Goal: Transaction & Acquisition: Purchase product/service

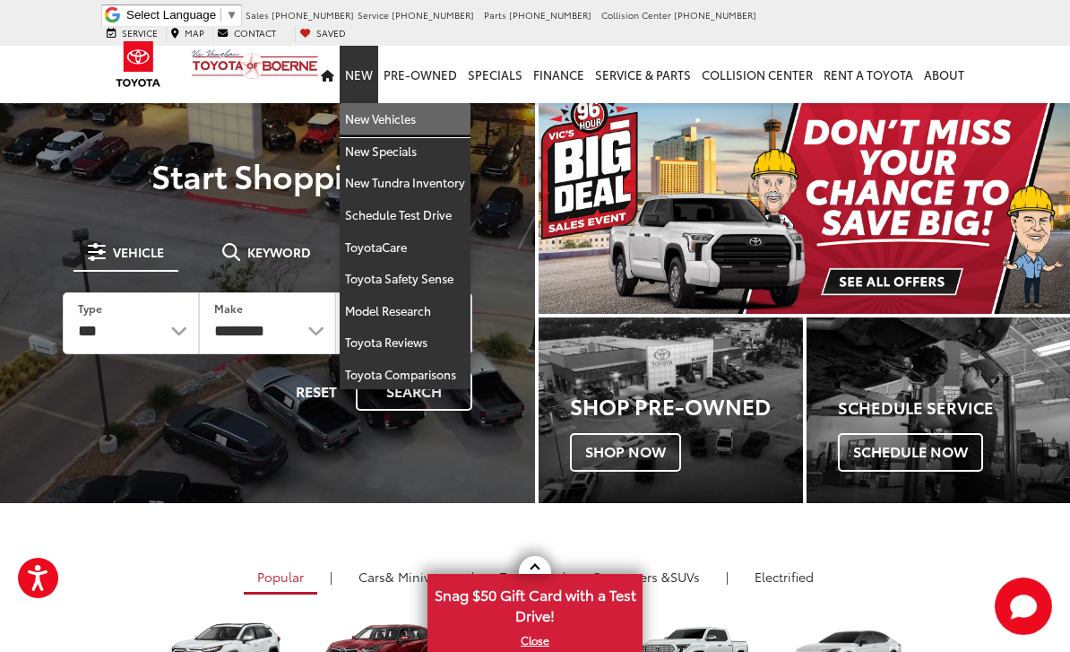
click at [420, 107] on link "New Vehicles" at bounding box center [405, 119] width 131 height 32
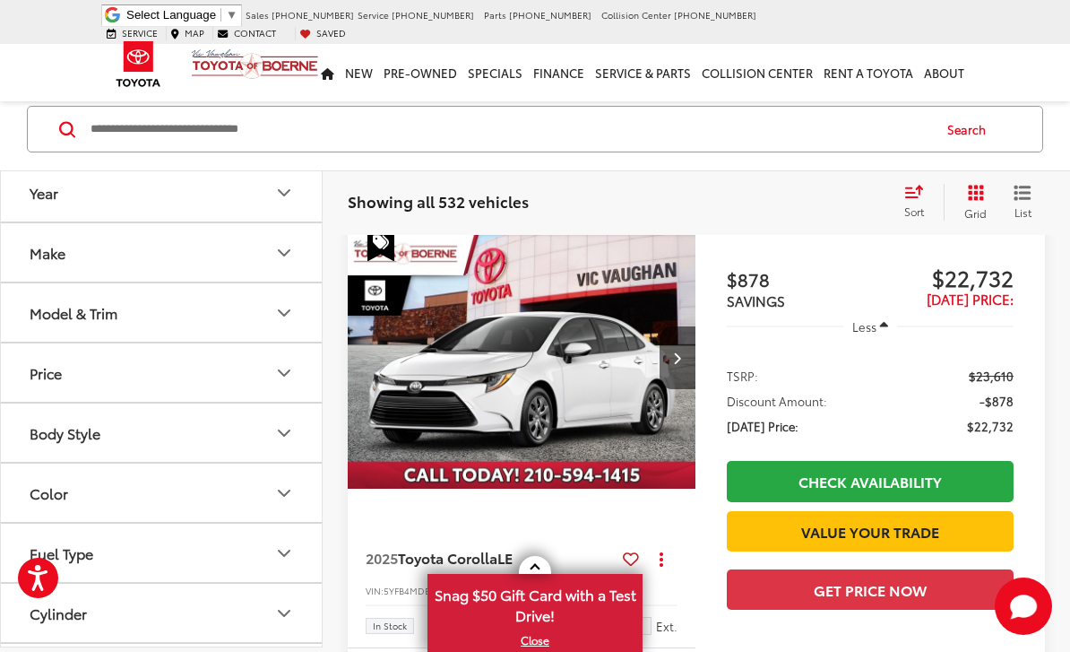
click at [297, 252] on button "Make" at bounding box center [162, 252] width 323 height 58
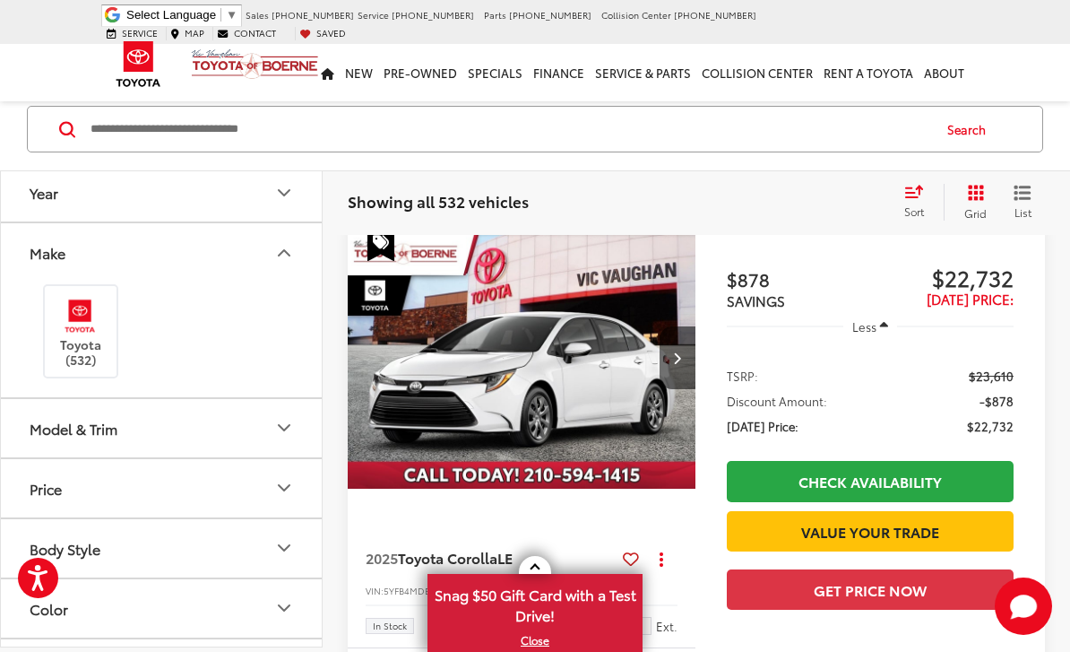
click at [291, 266] on button "Make" at bounding box center [162, 252] width 323 height 58
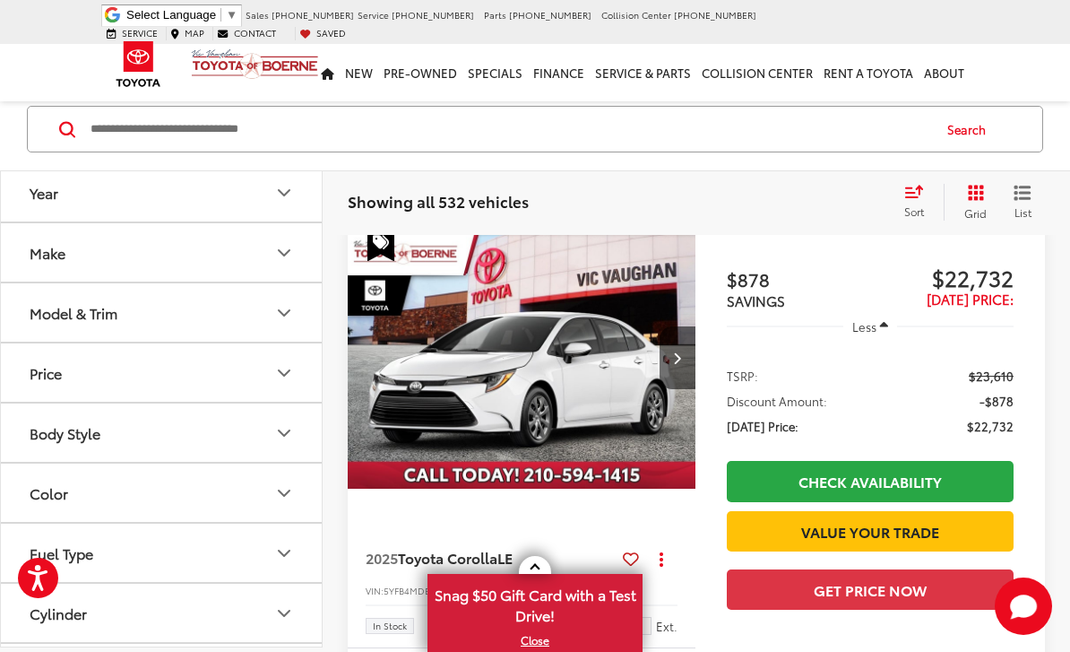
click at [279, 316] on icon "Model & Trim" at bounding box center [284, 313] width 22 height 22
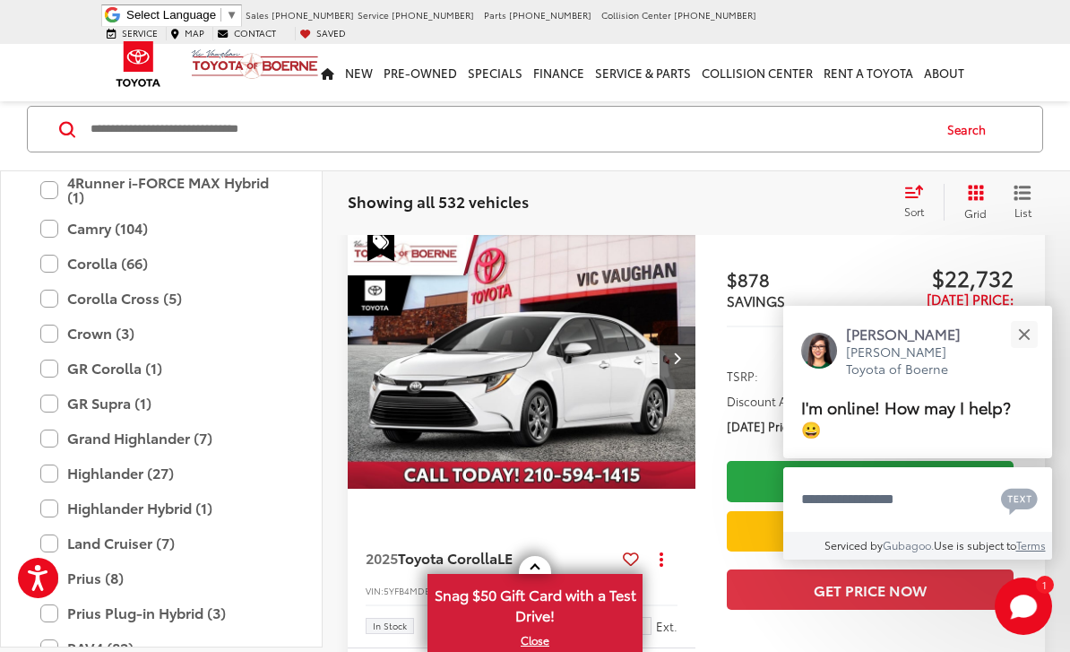
scroll to position [276, 0]
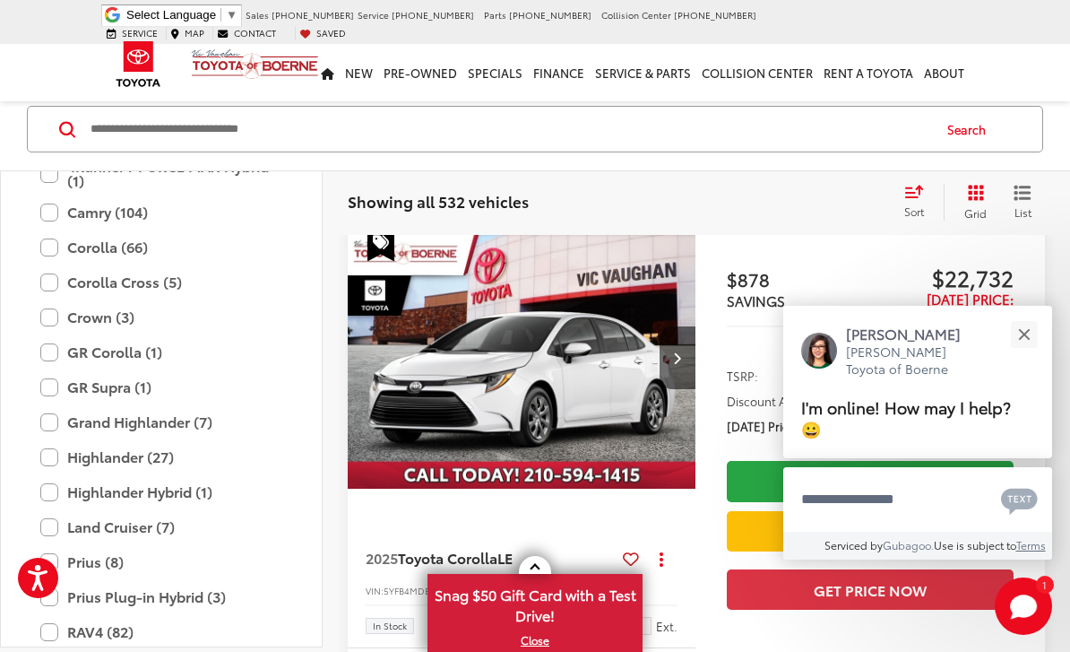
click at [183, 427] on label "Grand Highlander (7)" at bounding box center [161, 421] width 242 height 31
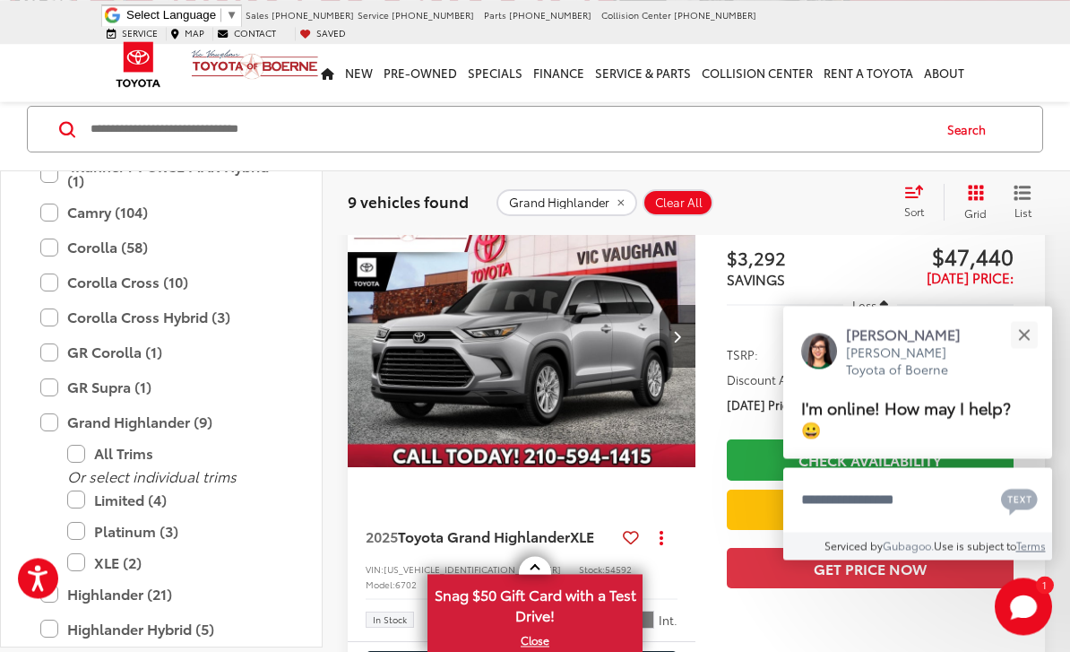
scroll to position [168, 0]
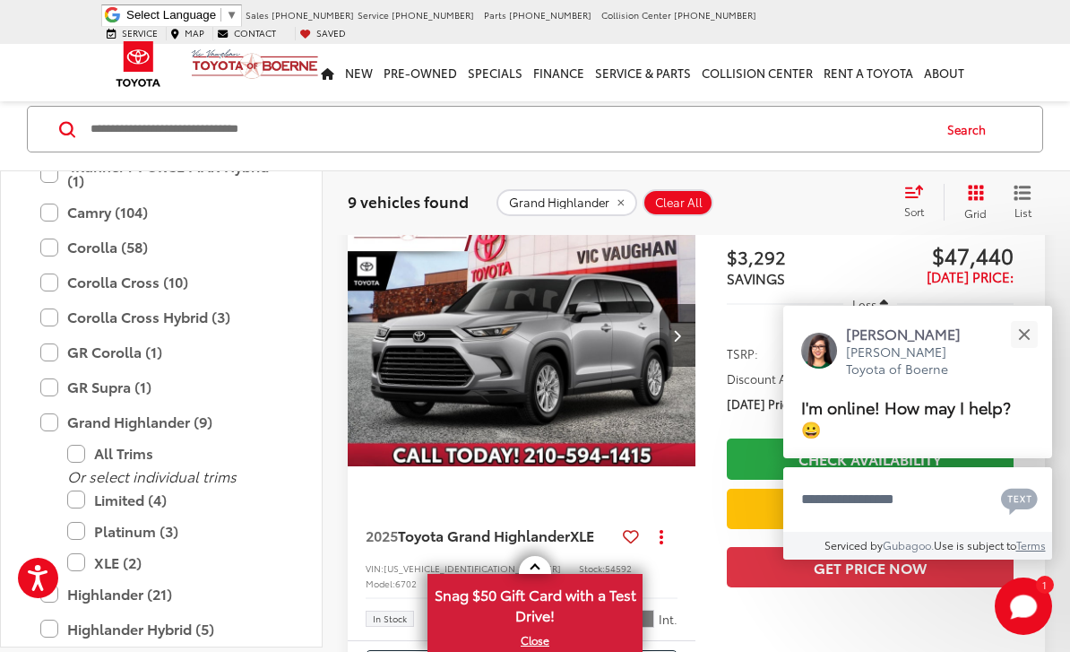
click at [1034, 353] on button "Close" at bounding box center [1024, 334] width 39 height 39
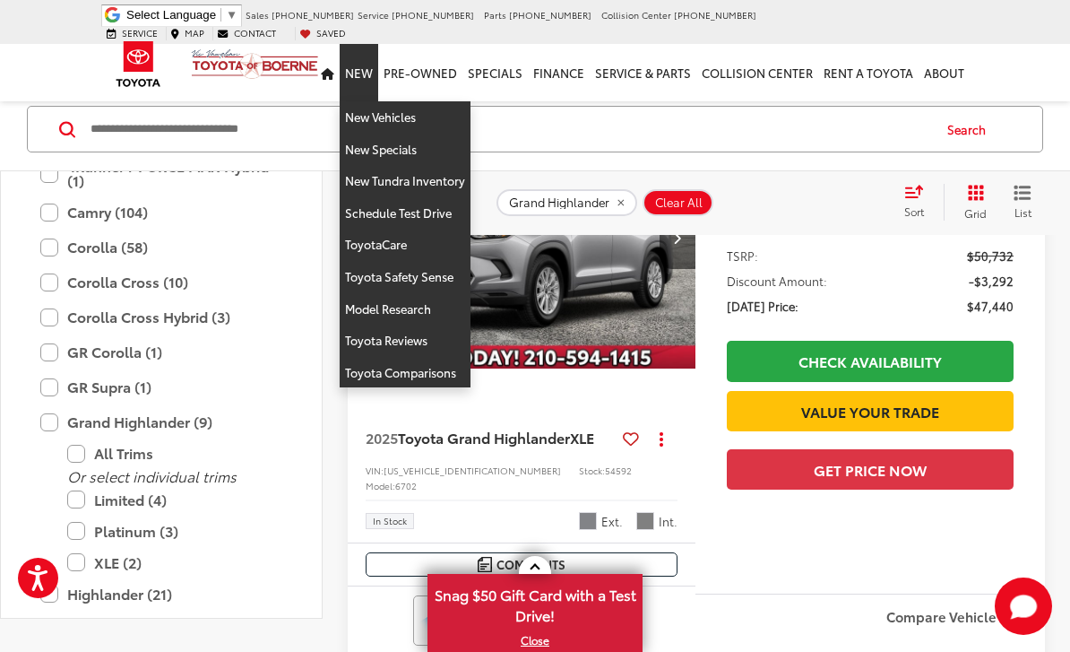
scroll to position [0, 0]
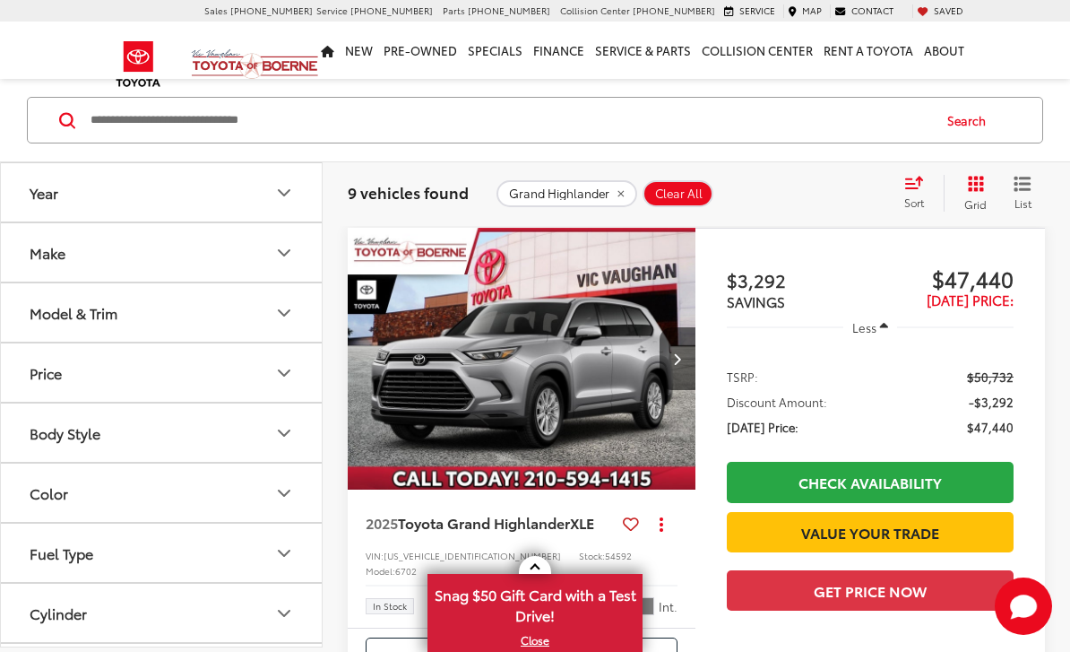
click at [271, 253] on button "Make" at bounding box center [162, 252] width 323 height 58
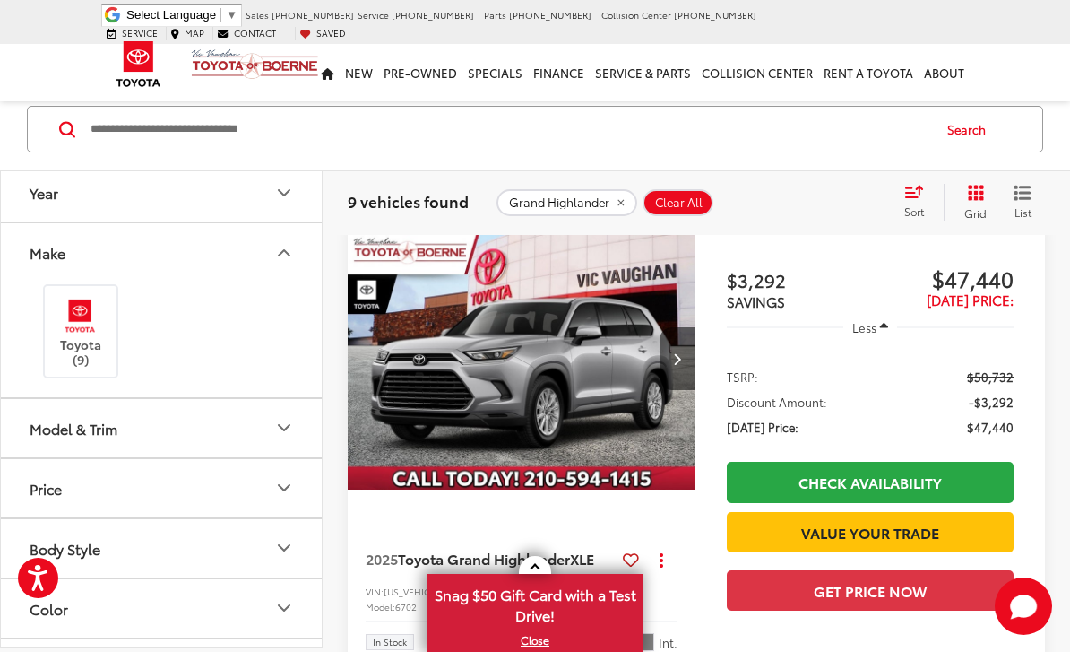
click at [292, 253] on icon "Make" at bounding box center [284, 253] width 22 height 22
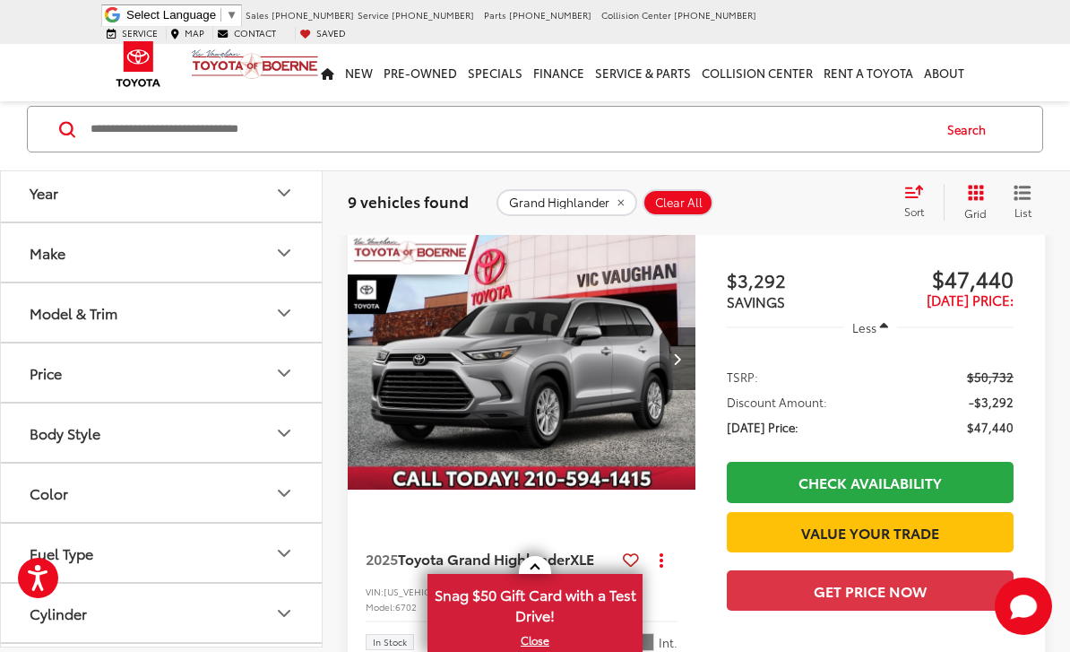
click at [290, 303] on icon "Model & Trim" at bounding box center [284, 313] width 22 height 22
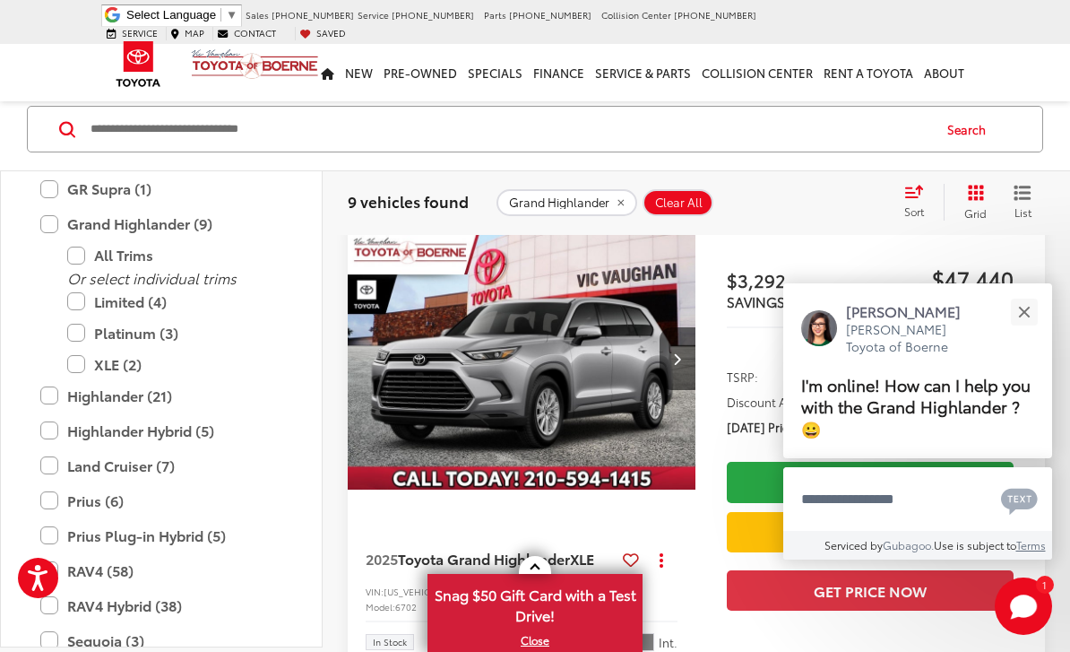
scroll to position [463, 0]
click at [60, 218] on label "Grand Highlander (9)" at bounding box center [161, 224] width 242 height 31
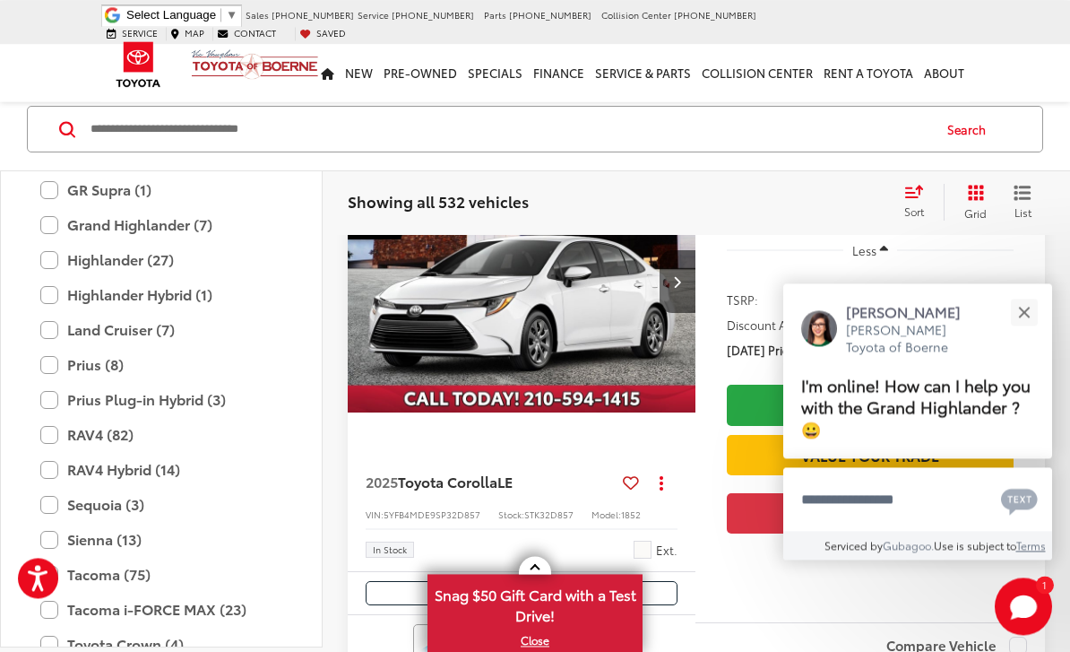
scroll to position [227, 0]
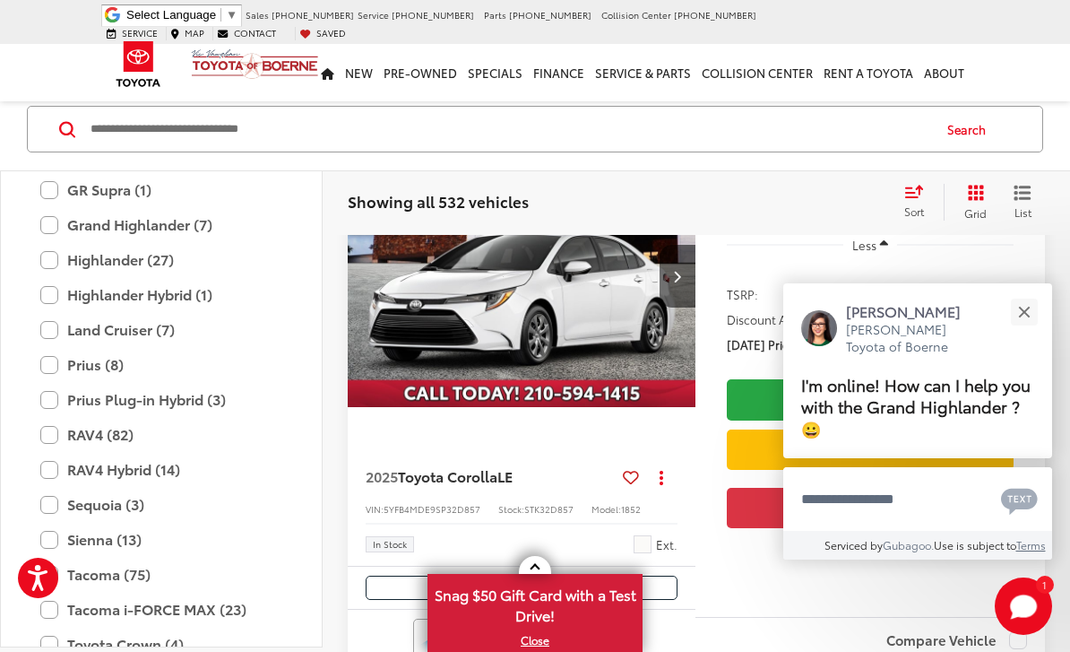
click at [55, 542] on label "Sienna (13)" at bounding box center [161, 538] width 242 height 31
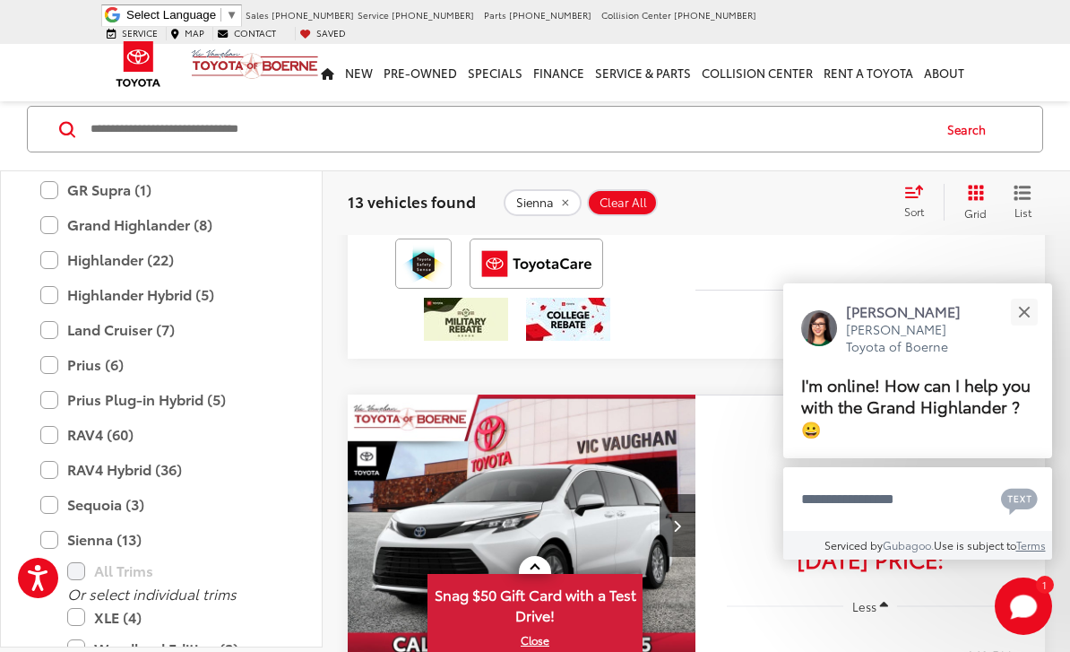
scroll to position [1360, 0]
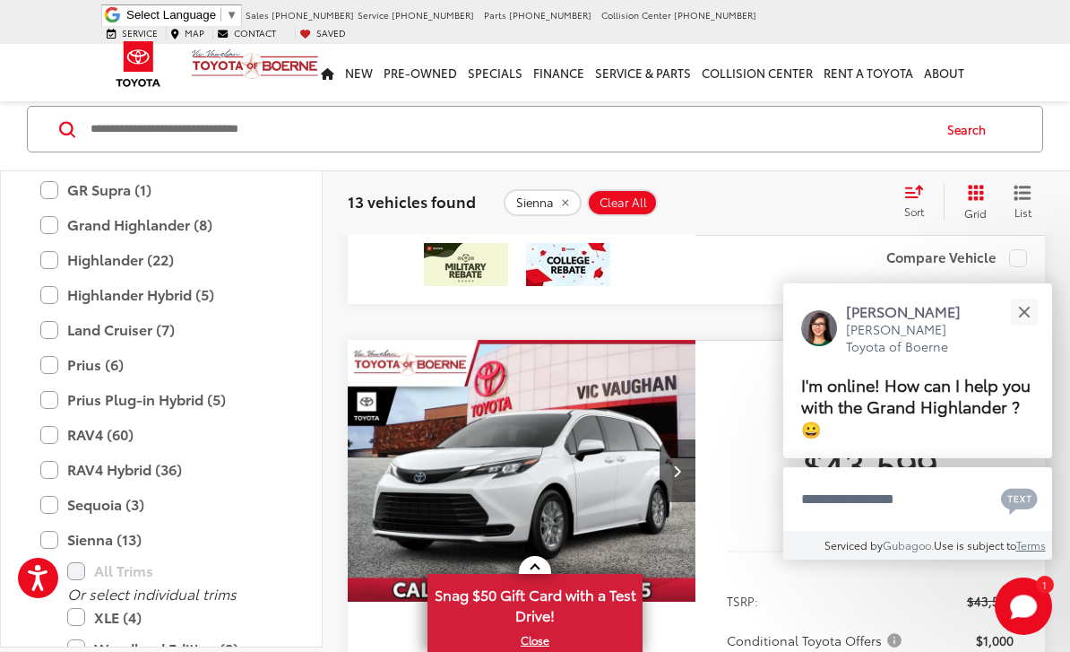
click at [1030, 331] on button "Close" at bounding box center [1024, 311] width 39 height 39
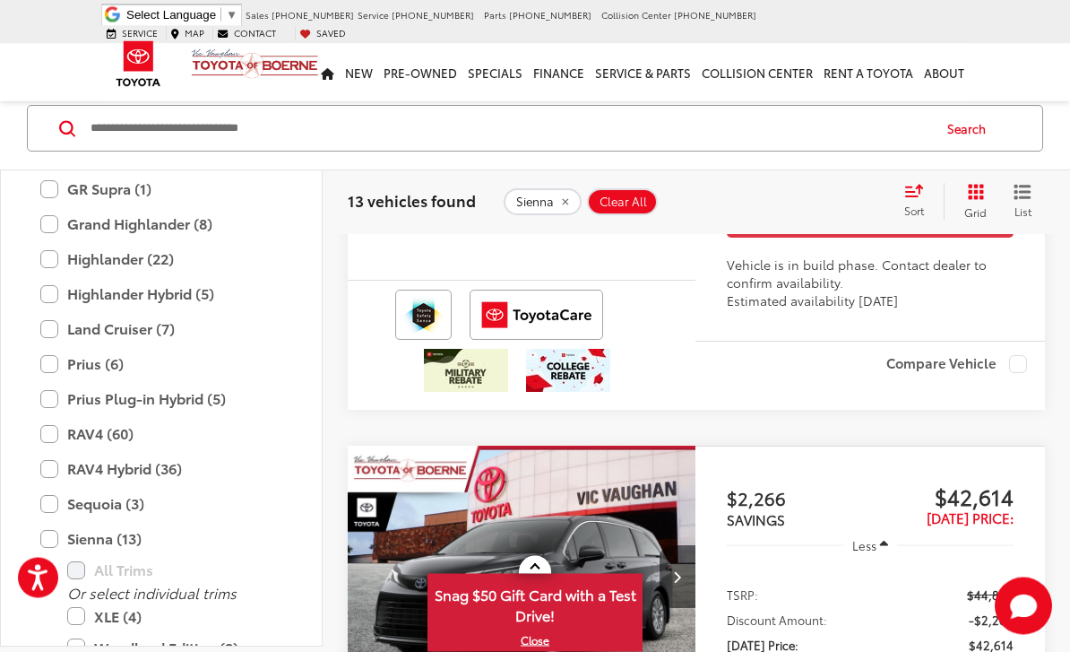
scroll to position [1899, 0]
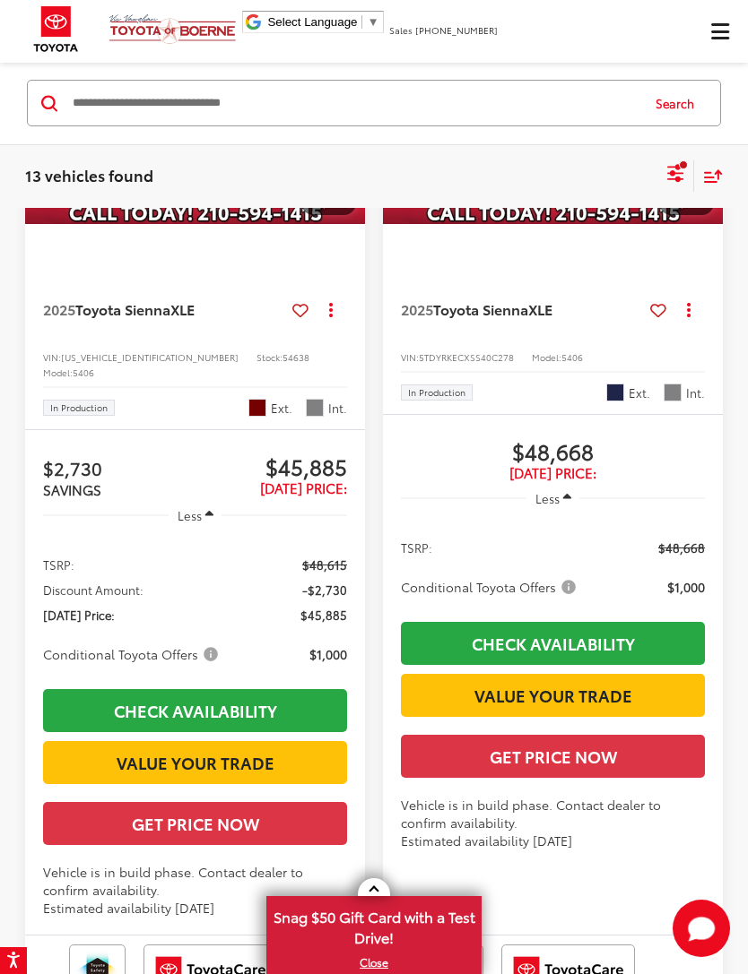
click at [678, 180] on icon "Select filters" at bounding box center [675, 180] width 16 height 6
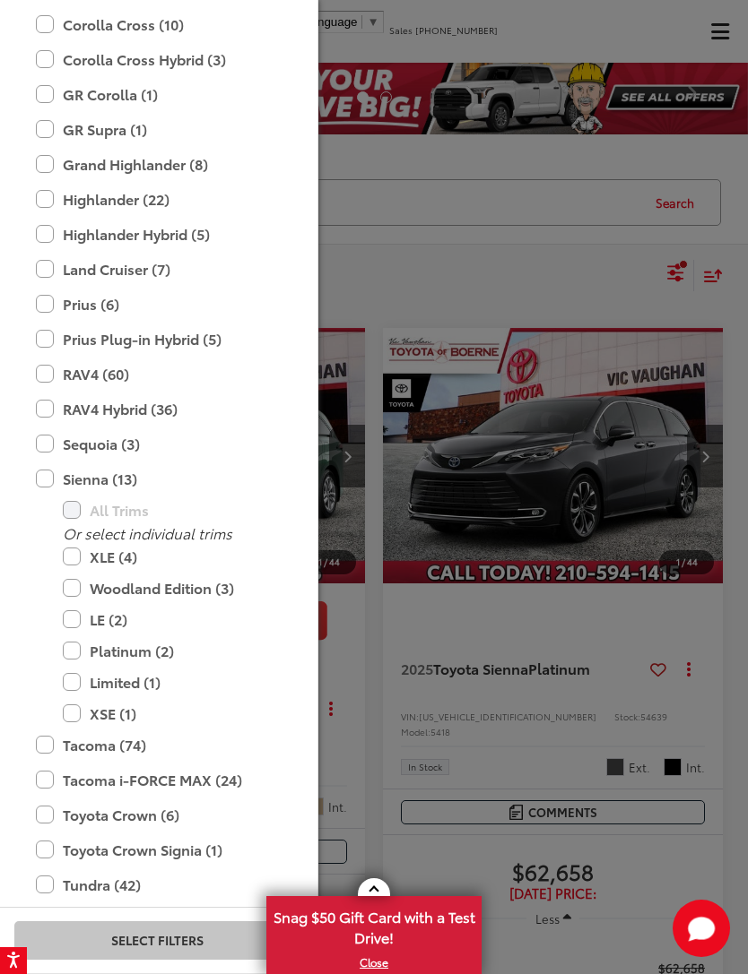
scroll to position [57, 0]
click at [678, 172] on div at bounding box center [374, 487] width 748 height 974
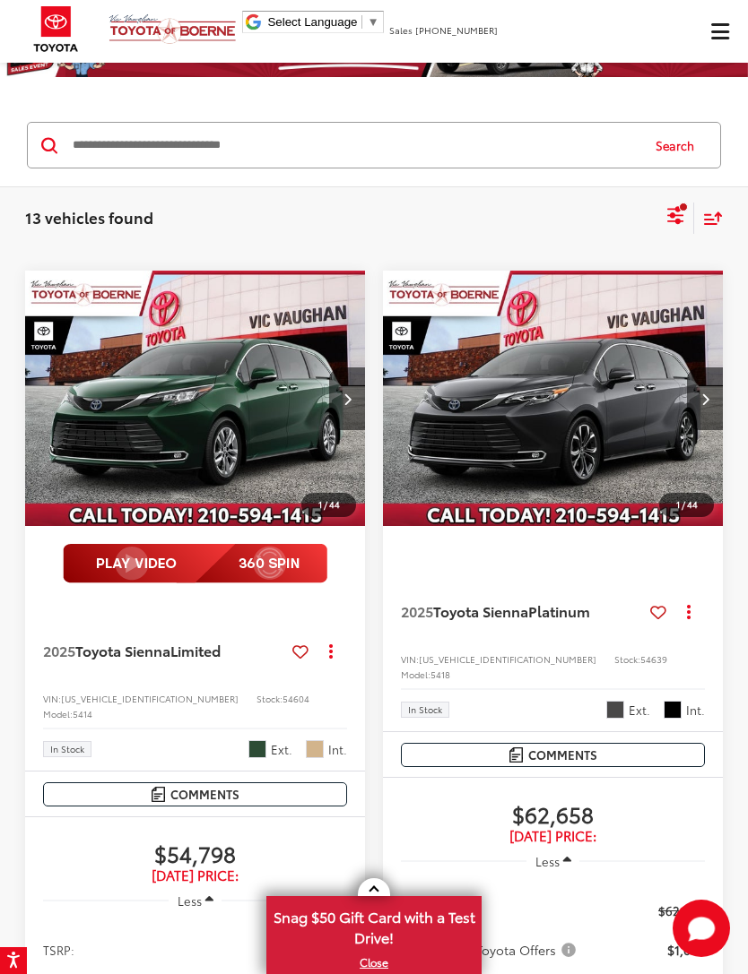
click at [669, 212] on icon "Select filters" at bounding box center [675, 215] width 22 height 22
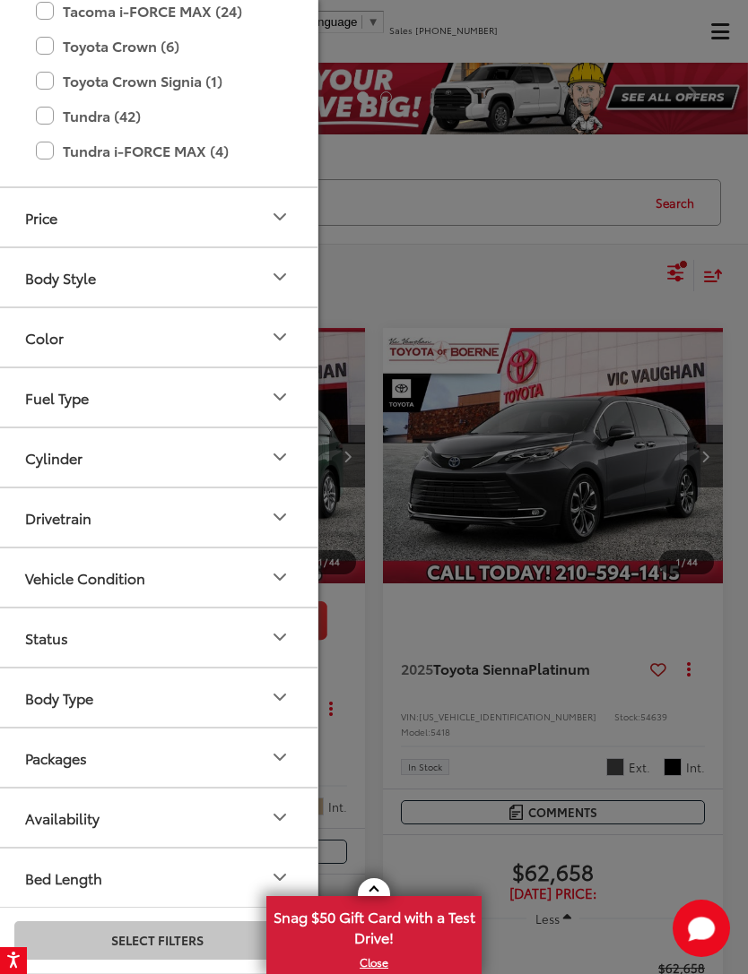
scroll to position [999, 0]
click at [264, 632] on button "Status" at bounding box center [157, 639] width 323 height 58
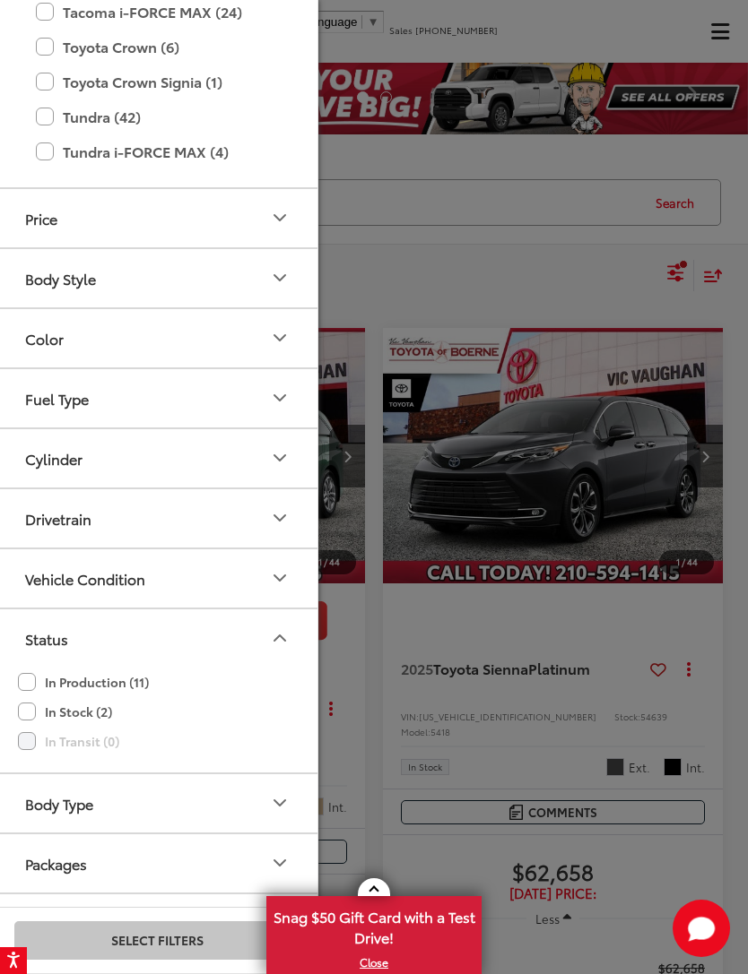
click at [271, 643] on icon "Status" at bounding box center [280, 638] width 22 height 22
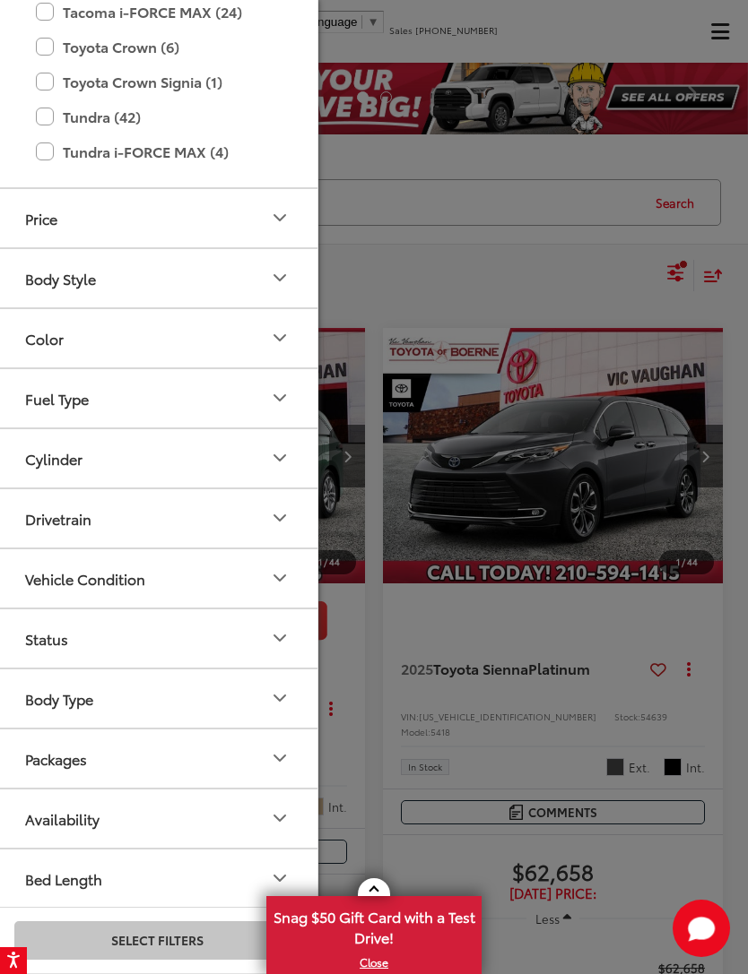
click at [251, 638] on button "Status" at bounding box center [157, 639] width 323 height 58
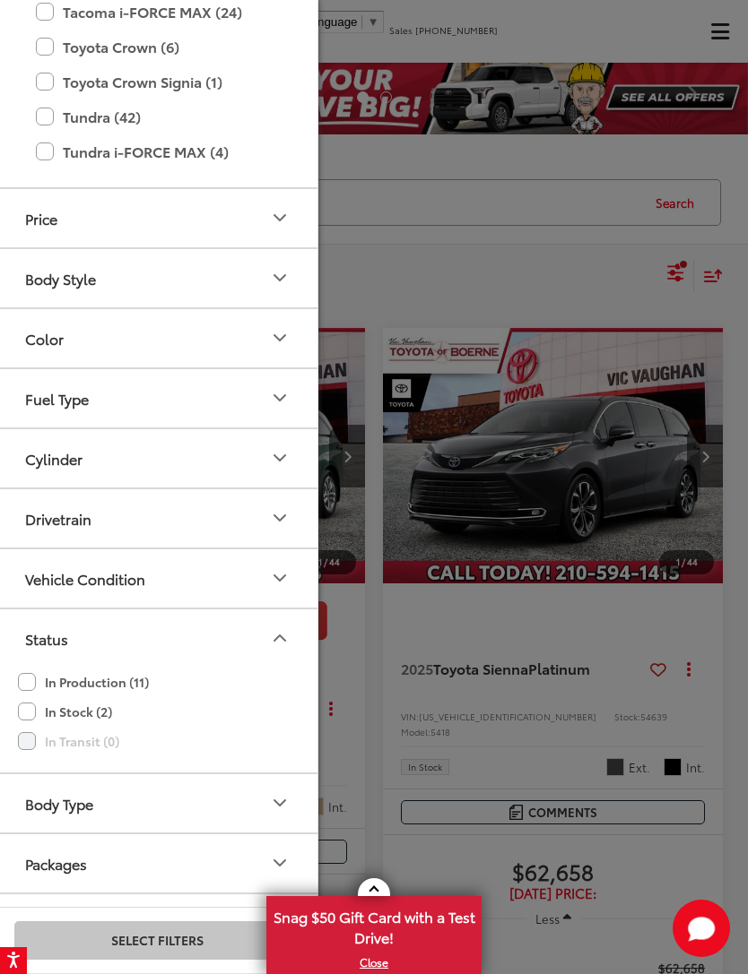
click at [264, 639] on button "Status" at bounding box center [157, 639] width 323 height 58
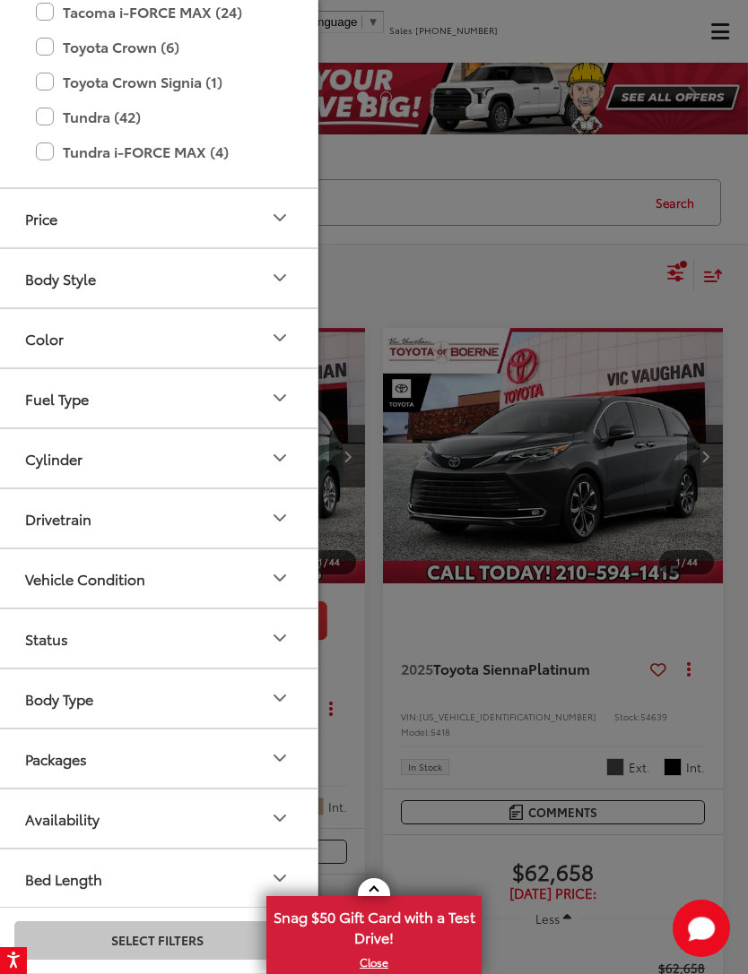
click at [267, 651] on button "Body Type" at bounding box center [157, 699] width 323 height 58
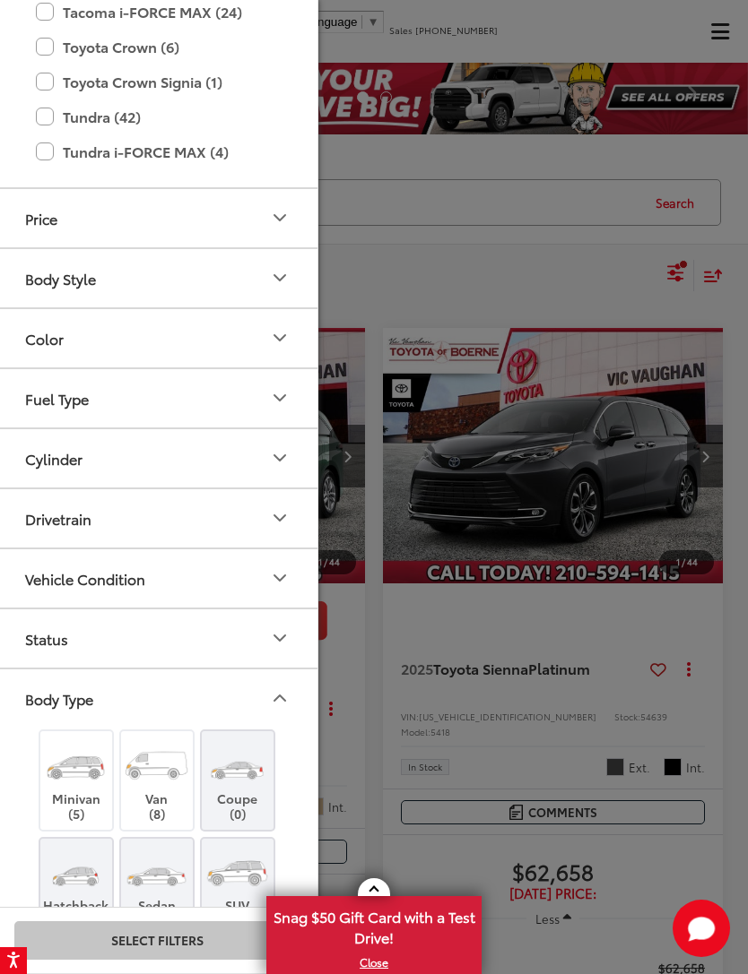
click at [271, 651] on icon "Body Type" at bounding box center [280, 699] width 22 height 22
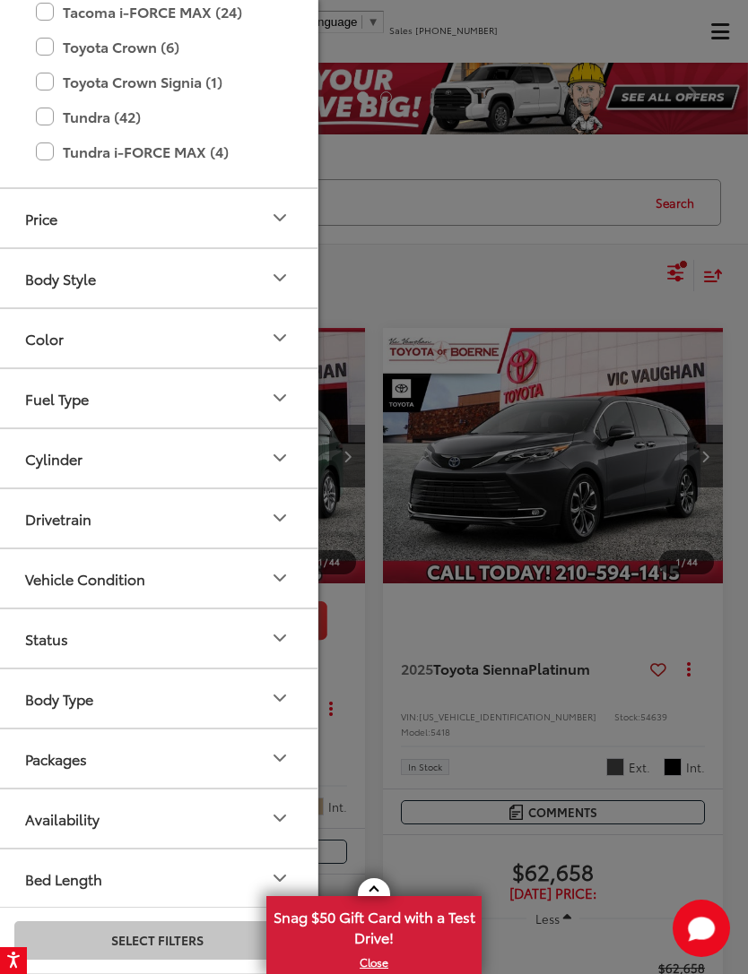
click at [267, 651] on button "Packages" at bounding box center [157, 759] width 323 height 58
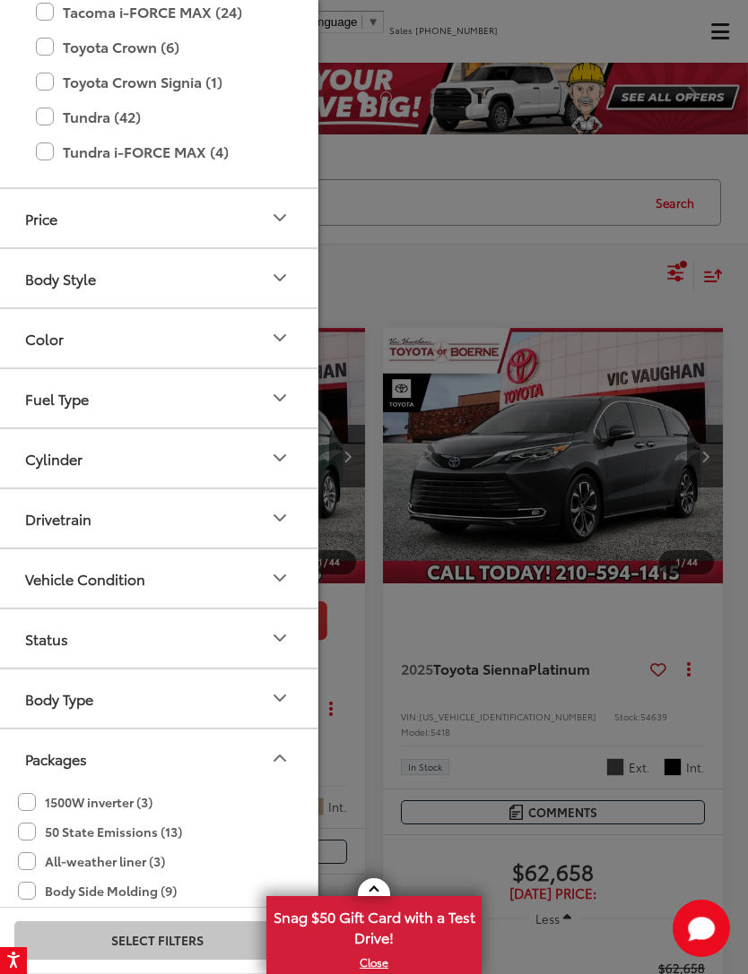
click at [284, 651] on icon "Packages" at bounding box center [280, 759] width 22 height 22
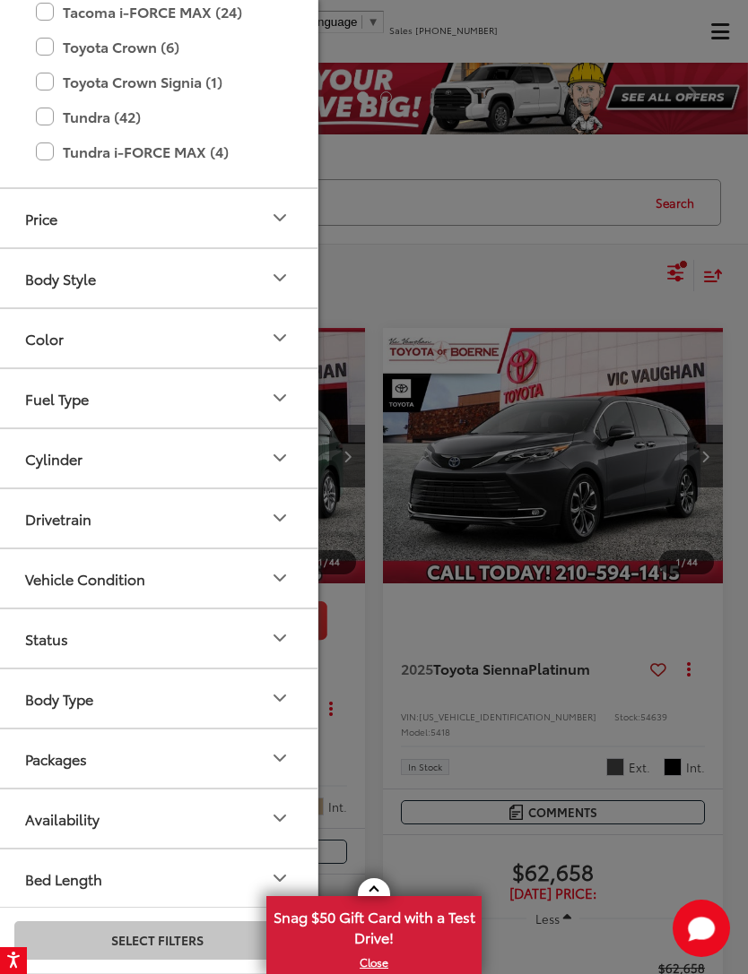
click at [255, 651] on button "Packages" at bounding box center [157, 759] width 323 height 58
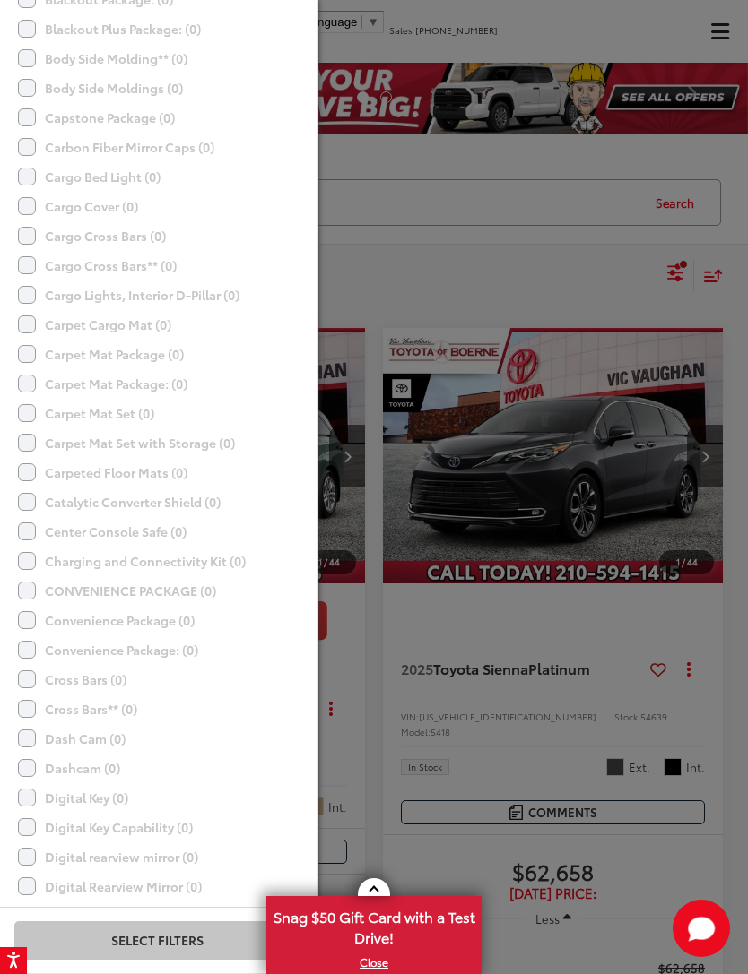
scroll to position [3847, 0]
click at [503, 212] on div at bounding box center [374, 487] width 748 height 974
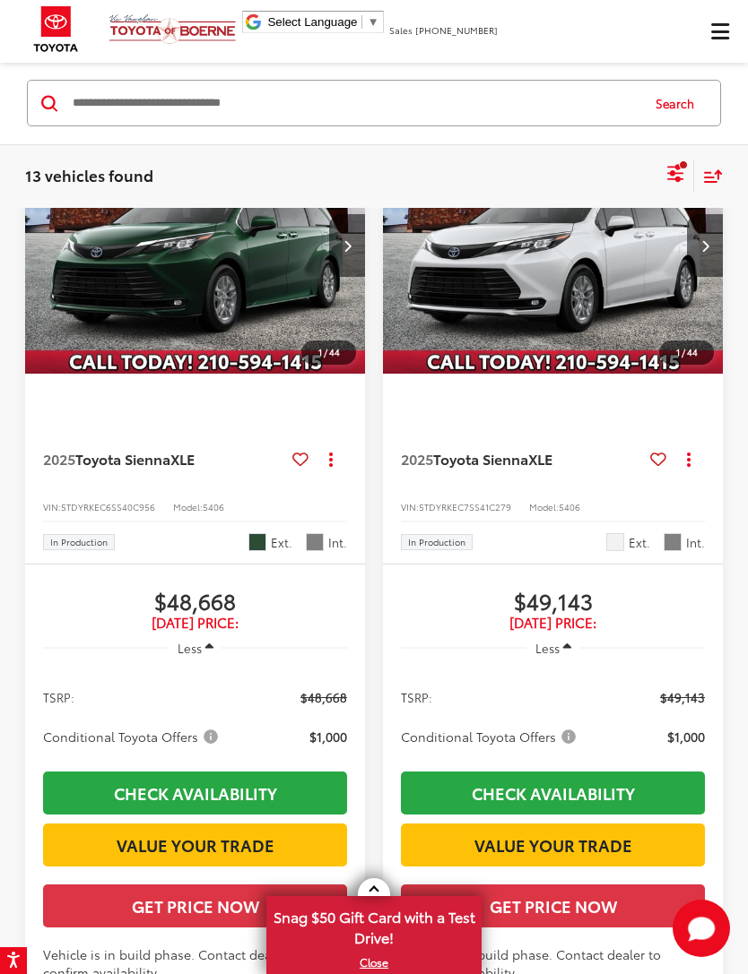
scroll to position [3679, 0]
